Goal: Register for event/course

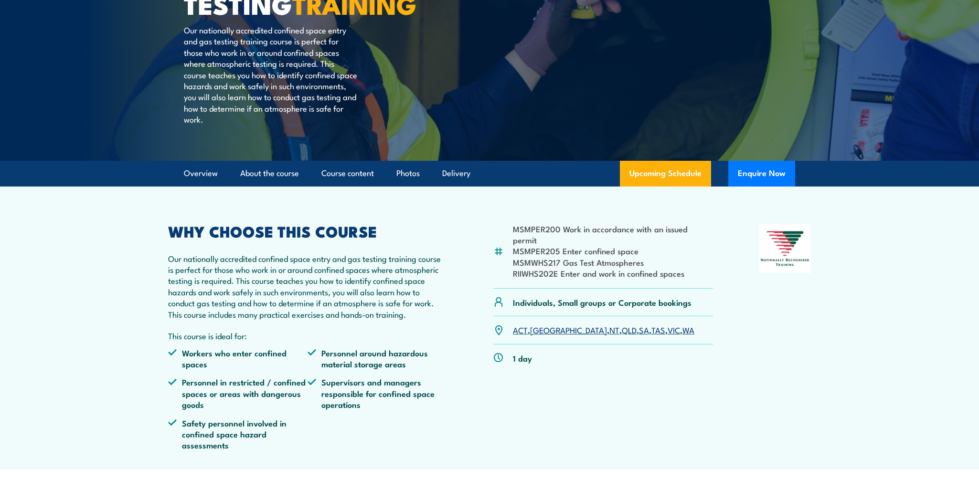
scroll to position [332, 0]
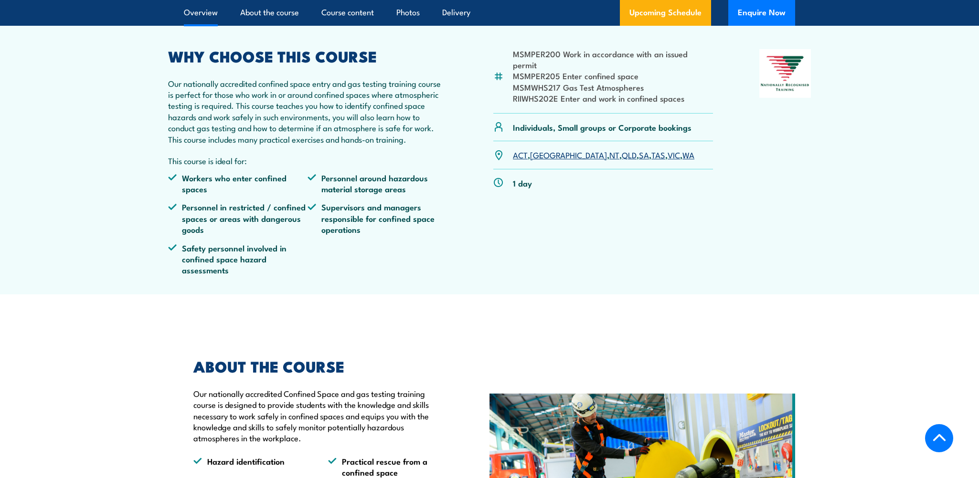
click at [621, 160] on link "QLD" at bounding box center [628, 154] width 15 height 11
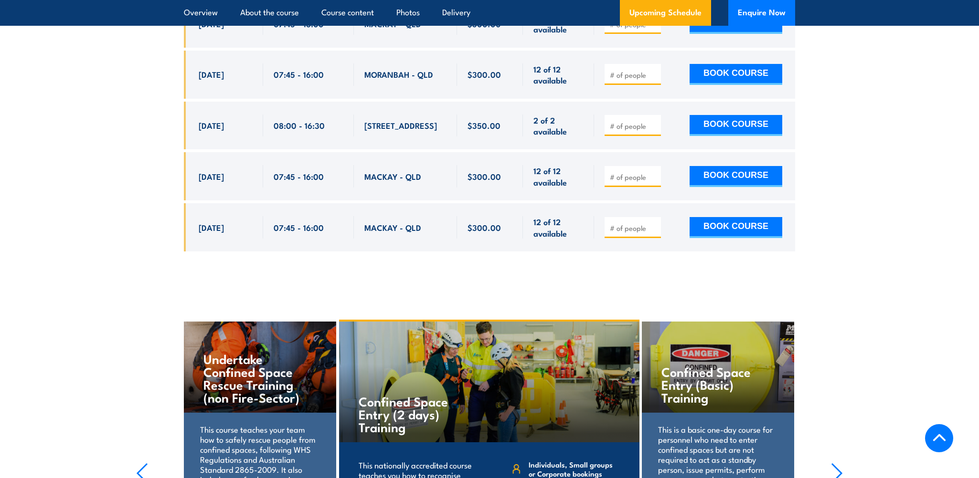
scroll to position [2527, 0]
drag, startPoint x: 194, startPoint y: 163, endPoint x: 583, endPoint y: 253, distance: 399.2
copy div "4 Sep, 2025 07:45 - 16:00 MACKAY - QLD 9 of 12 available $300.00 $300.00 9 of 1…"
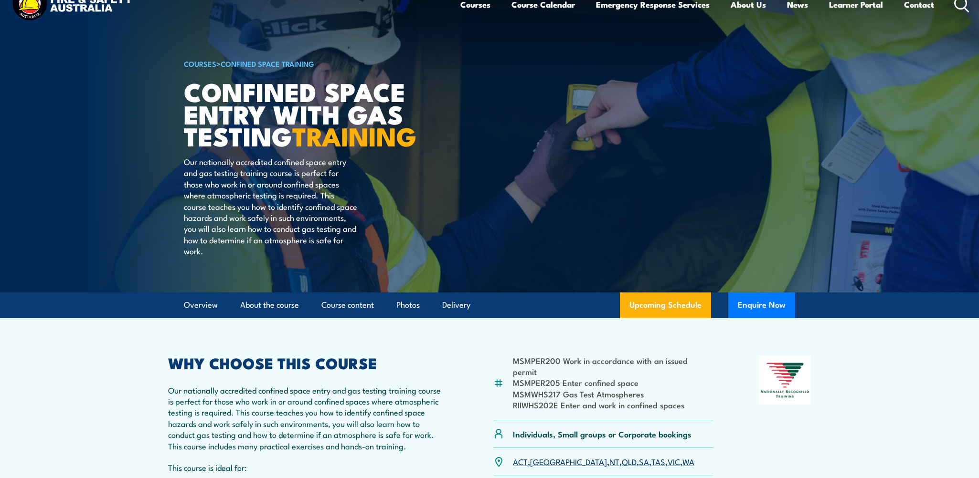
scroll to position [0, 0]
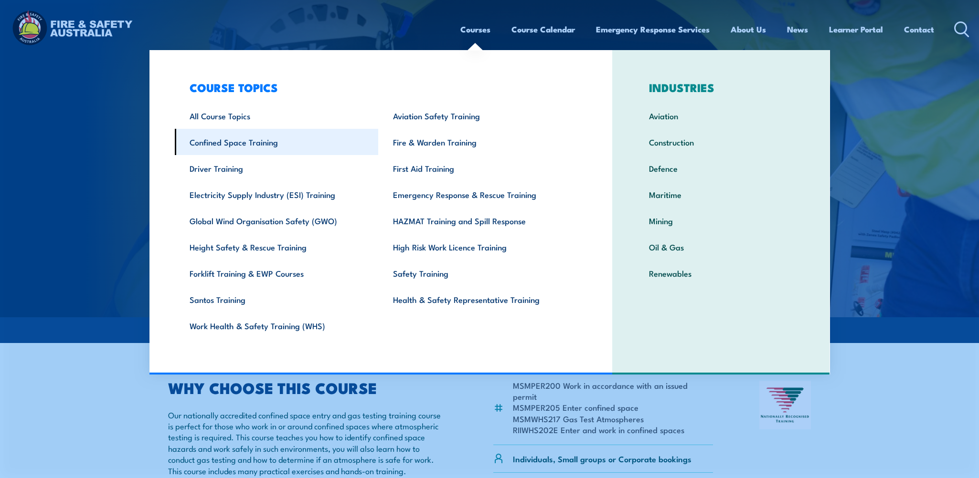
click at [229, 139] on link "Confined Space Training" at bounding box center [277, 142] width 204 height 26
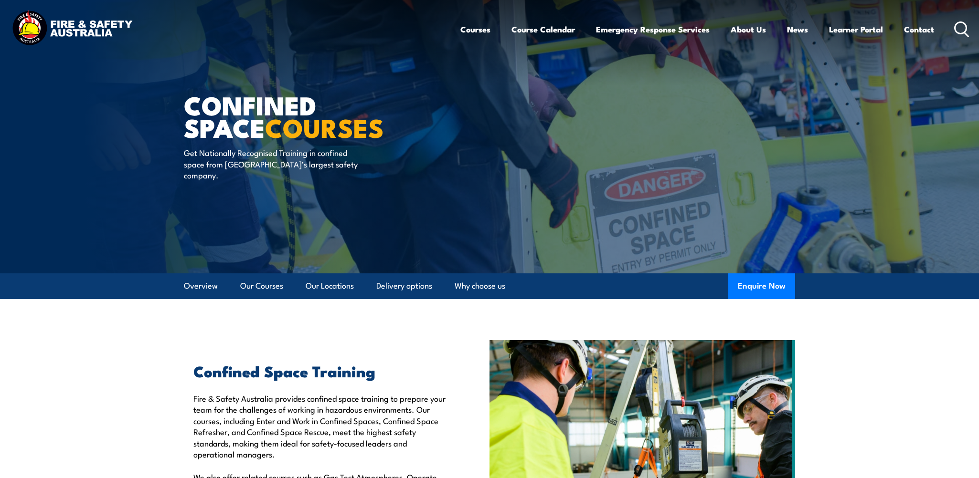
click at [453, 36] on div "Courses Course Calendar Emergency Response Services Services Overview Emergency…" at bounding box center [489, 29] width 959 height 41
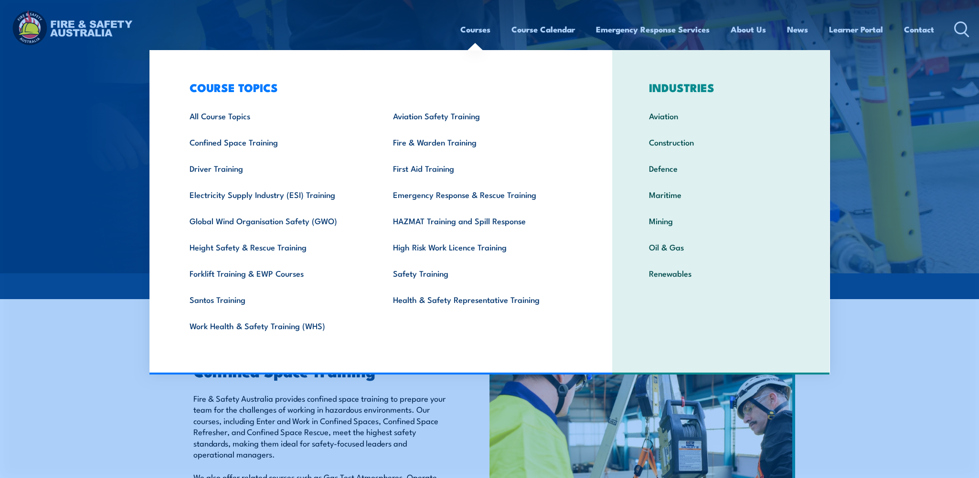
click at [466, 31] on link "Courses" at bounding box center [475, 29] width 30 height 25
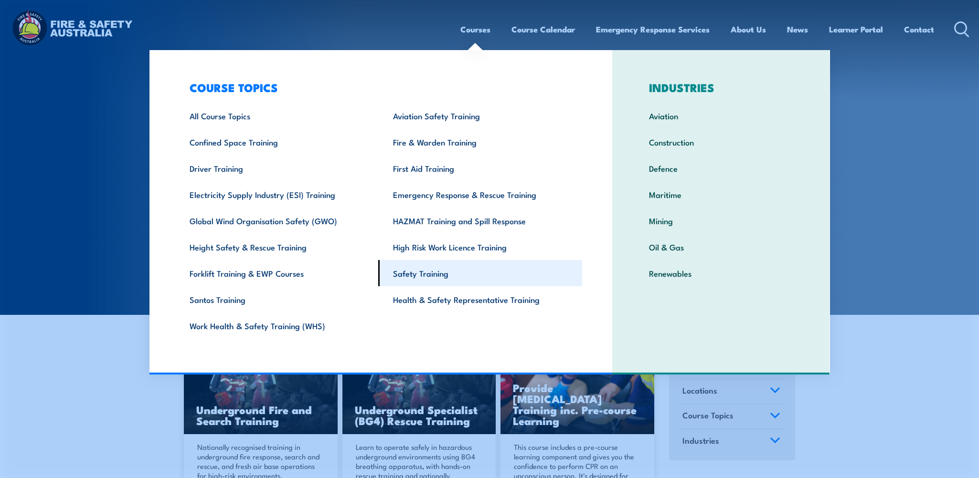
click at [425, 274] on link "Safety Training" at bounding box center [480, 273] width 204 height 26
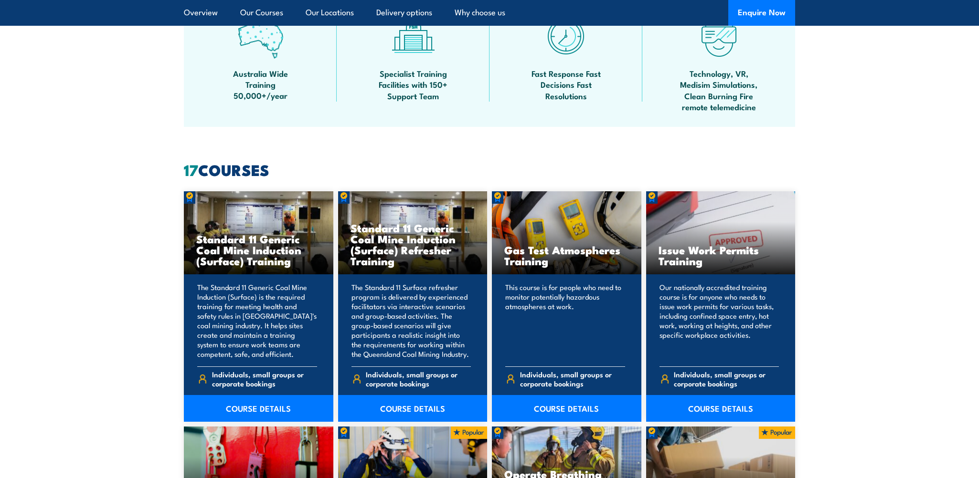
scroll to position [668, 0]
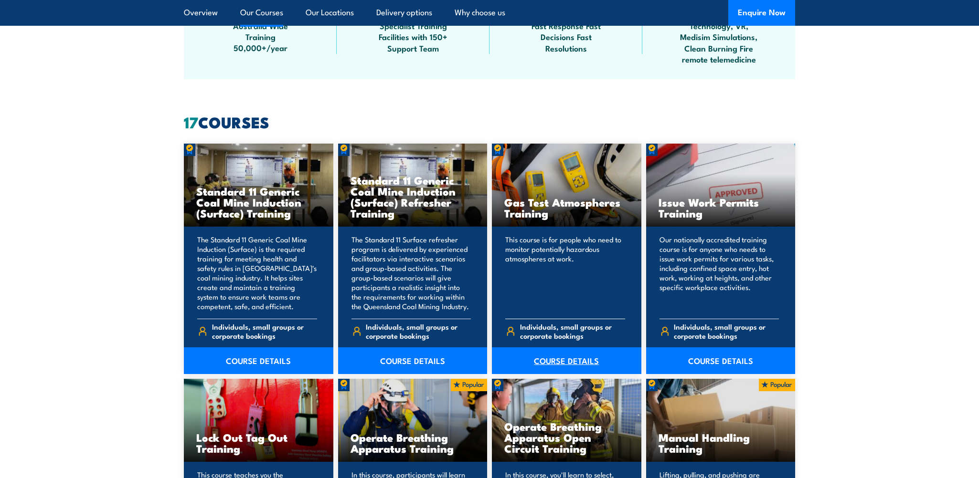
click at [558, 360] on link "COURSE DETAILS" at bounding box center [566, 360] width 149 height 27
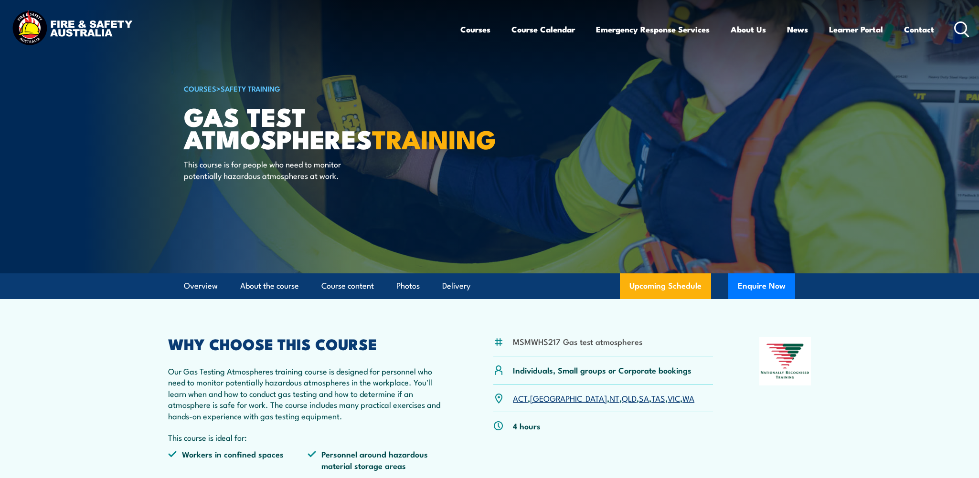
click at [621, 399] on link "QLD" at bounding box center [628, 397] width 15 height 11
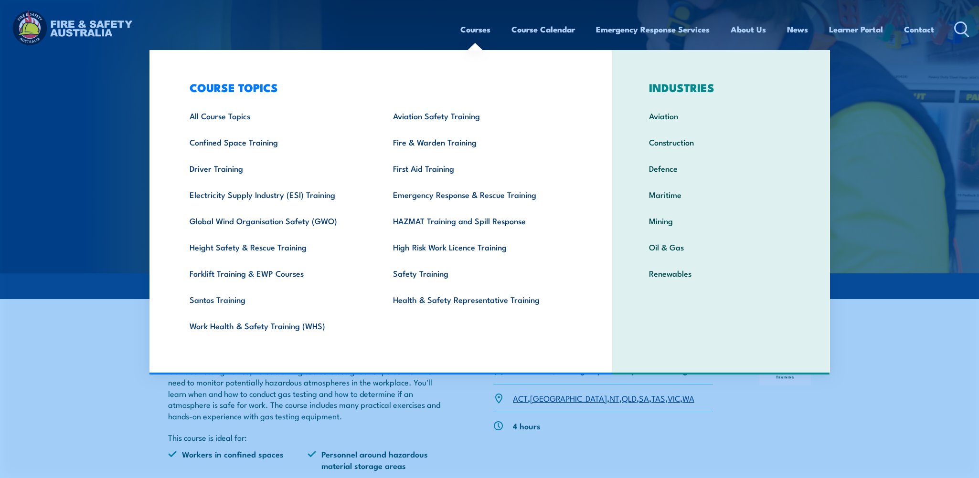
click at [477, 32] on link "Courses" at bounding box center [475, 29] width 30 height 25
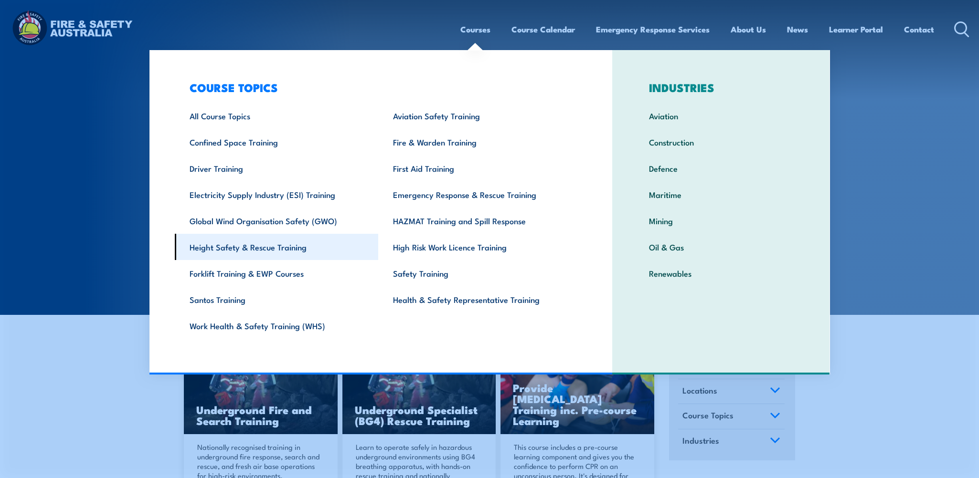
click at [233, 248] on link "Height Safety & Rescue Training" at bounding box center [277, 247] width 204 height 26
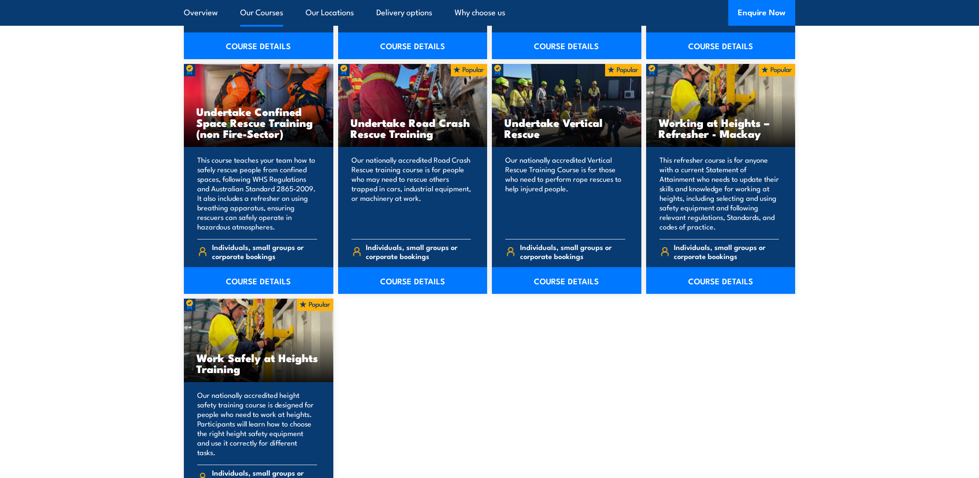
scroll to position [1050, 0]
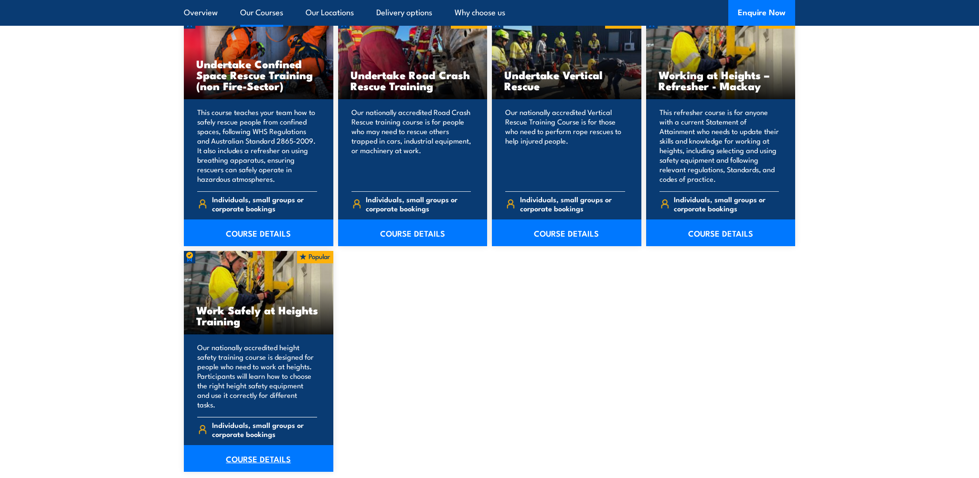
click at [256, 447] on link "COURSE DETAILS" at bounding box center [258, 458] width 149 height 27
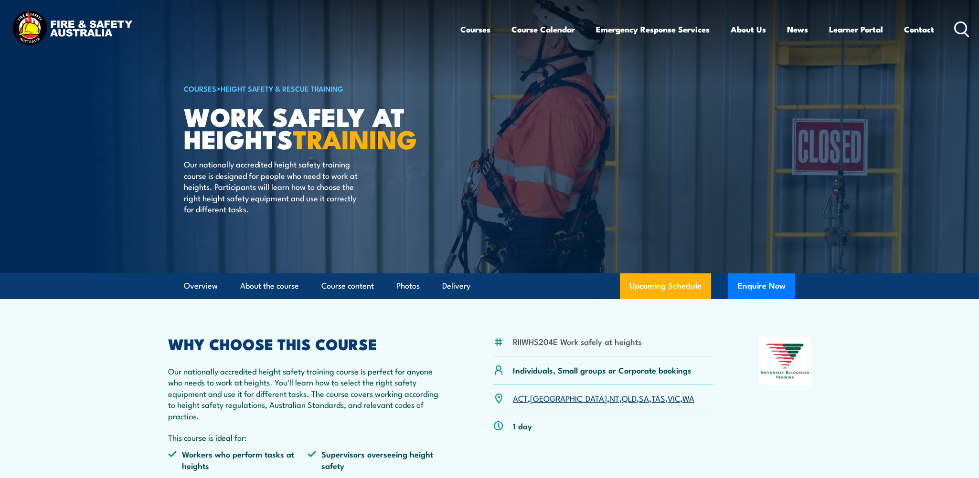
click at [621, 399] on link "QLD" at bounding box center [628, 397] width 15 height 11
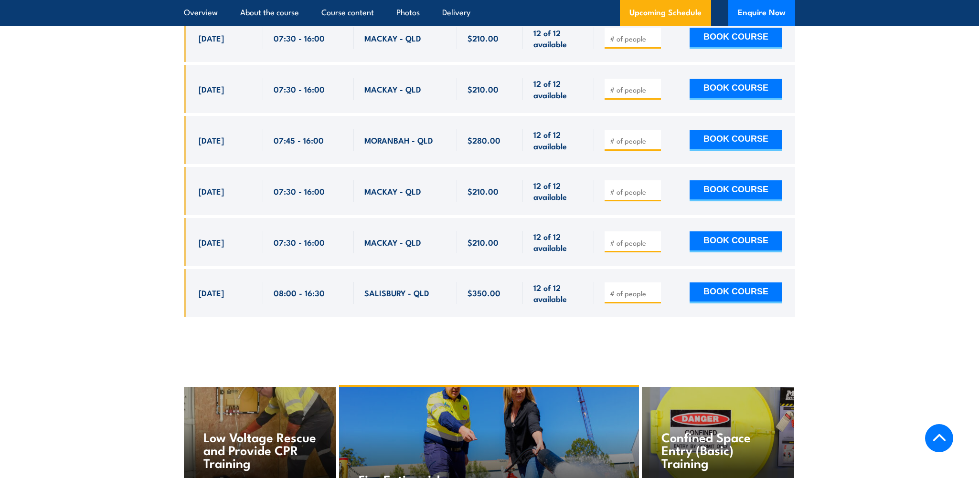
scroll to position [2330, 0]
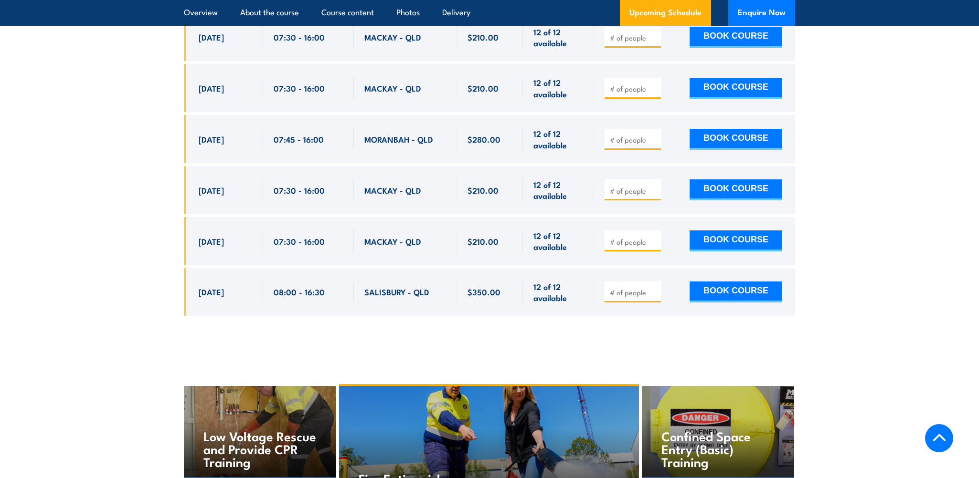
drag, startPoint x: 194, startPoint y: 167, endPoint x: 630, endPoint y: 287, distance: 452.6
copy div "[DATE] 07:30 - 16:00 MACKAY - QLD 7 of 12 available $210.00 $210.00 7 of 12 ava…"
